Goal: Information Seeking & Learning: Find contact information

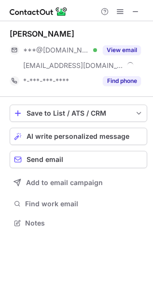
scroll to position [217, 153]
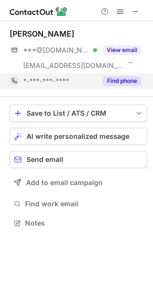
click at [109, 81] on button "Find phone" at bounding box center [122, 81] width 38 height 10
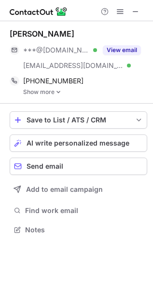
click at [48, 90] on link "Show more" at bounding box center [85, 92] width 124 height 7
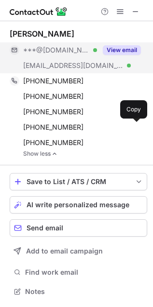
click at [121, 51] on button "View email" at bounding box center [122, 50] width 38 height 10
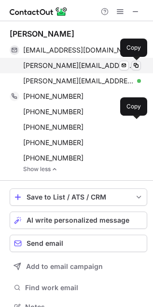
click at [138, 62] on span at bounding box center [136, 66] width 8 height 8
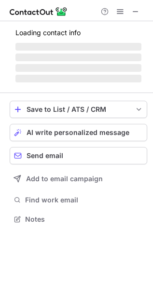
scroll to position [201, 153]
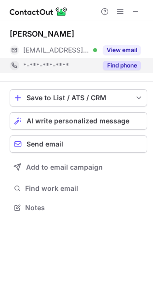
click at [117, 69] on button "Find phone" at bounding box center [122, 66] width 38 height 10
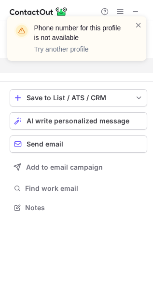
scroll to position [186, 153]
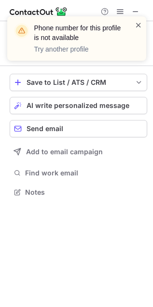
click at [140, 23] on span at bounding box center [139, 25] width 8 height 10
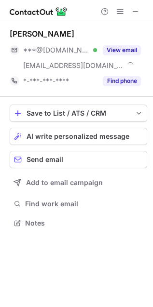
scroll to position [217, 153]
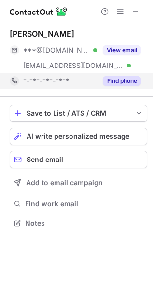
click at [136, 82] on button "Find phone" at bounding box center [122, 81] width 38 height 10
click at [124, 79] on button "Find phone" at bounding box center [122, 81] width 38 height 10
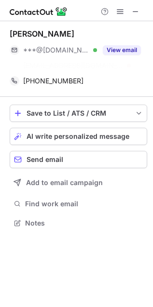
scroll to position [201, 153]
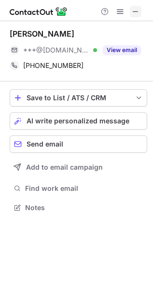
click at [134, 11] on span at bounding box center [136, 12] width 8 height 8
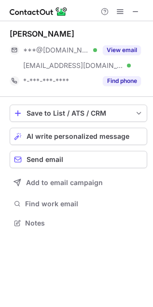
scroll to position [217, 153]
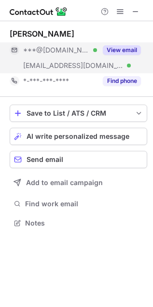
click at [114, 71] on div "***@[DOMAIN_NAME] Verified [EMAIL_ADDRESS][DOMAIN_NAME] Verified View email" at bounding box center [79, 57] width 138 height 31
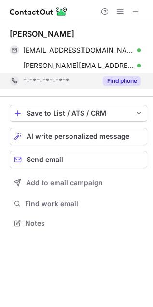
click at [110, 82] on button "Find phone" at bounding box center [122, 81] width 38 height 10
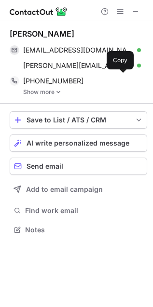
scroll to position [223, 153]
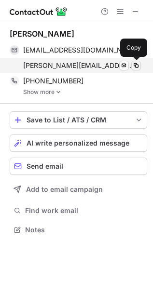
click at [138, 65] on span at bounding box center [136, 66] width 8 height 8
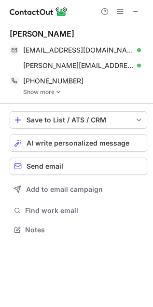
click at [45, 95] on link "Show more" at bounding box center [85, 92] width 124 height 7
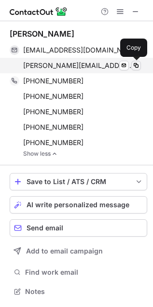
click at [133, 66] on span at bounding box center [136, 66] width 8 height 8
click at [131, 66] on button at bounding box center [136, 66] width 10 height 10
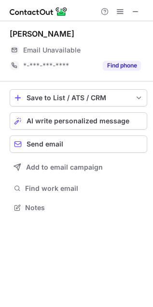
scroll to position [201, 153]
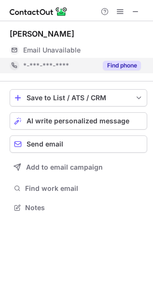
click at [131, 61] on button "Find phone" at bounding box center [122, 66] width 38 height 10
click at [135, 66] on button "Find phone" at bounding box center [122, 66] width 38 height 10
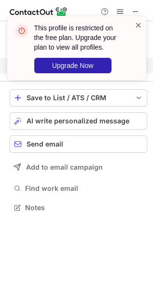
click at [138, 23] on span at bounding box center [139, 25] width 8 height 10
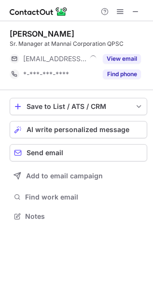
scroll to position [210, 153]
